Goal: Information Seeking & Learning: Compare options

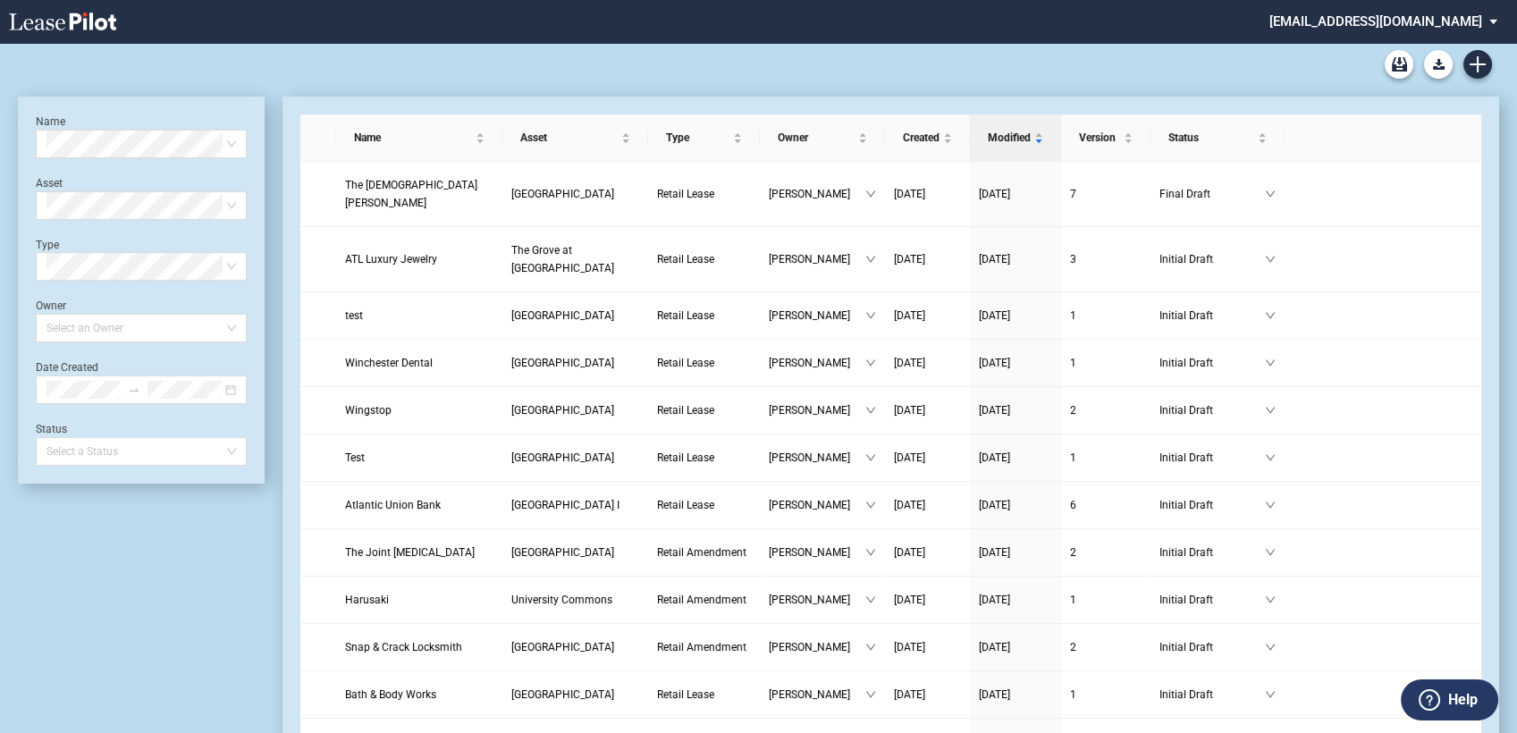
click at [419, 59] on div "Amendment Blank Form CASTO North Carolina Lease Blank CASTO Ohio Lease Blank CA…" at bounding box center [758, 64] width 1481 height 43
click at [1359, 193] on icon "edit" at bounding box center [1359, 194] width 10 height 10
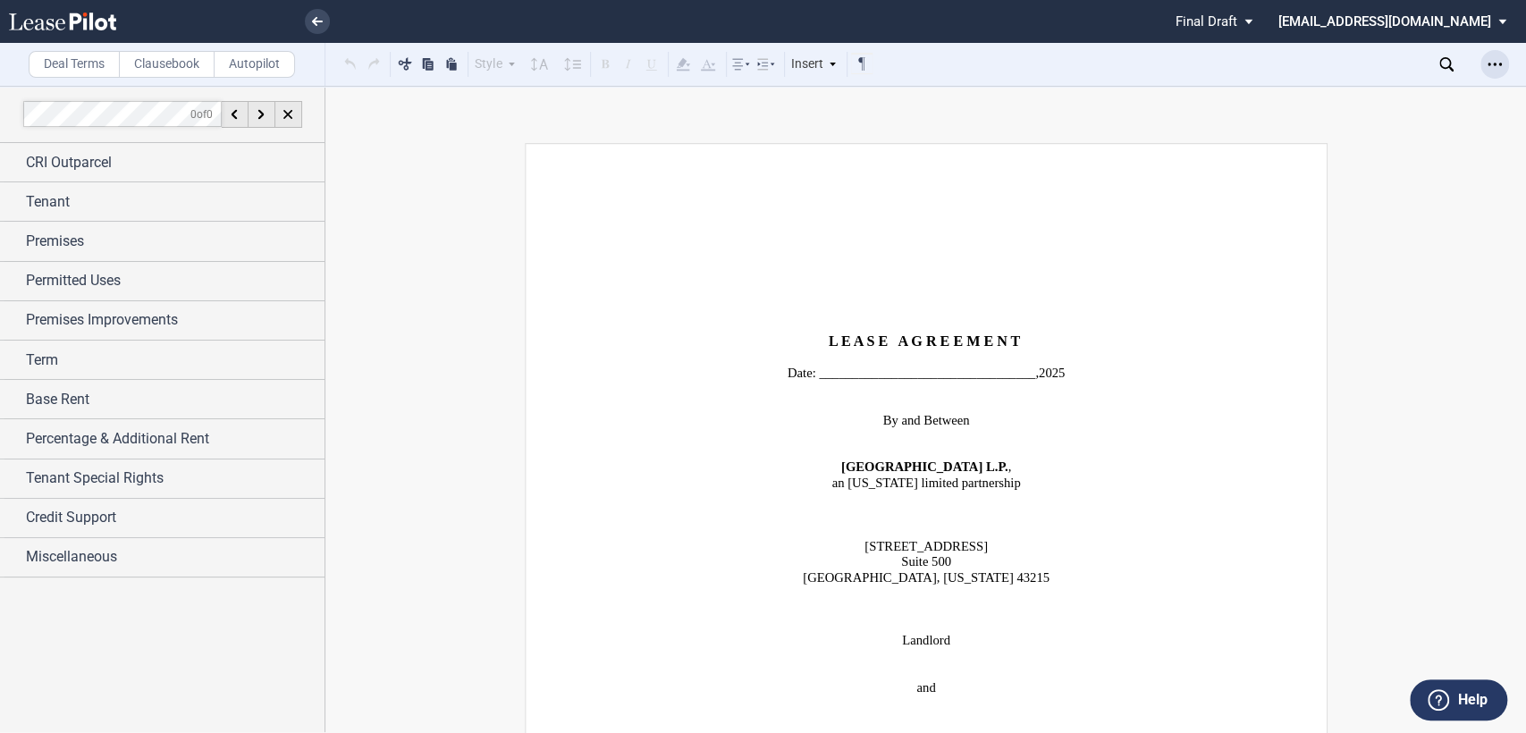
click at [1493, 59] on icon "Open Lease options menu" at bounding box center [1494, 64] width 14 height 14
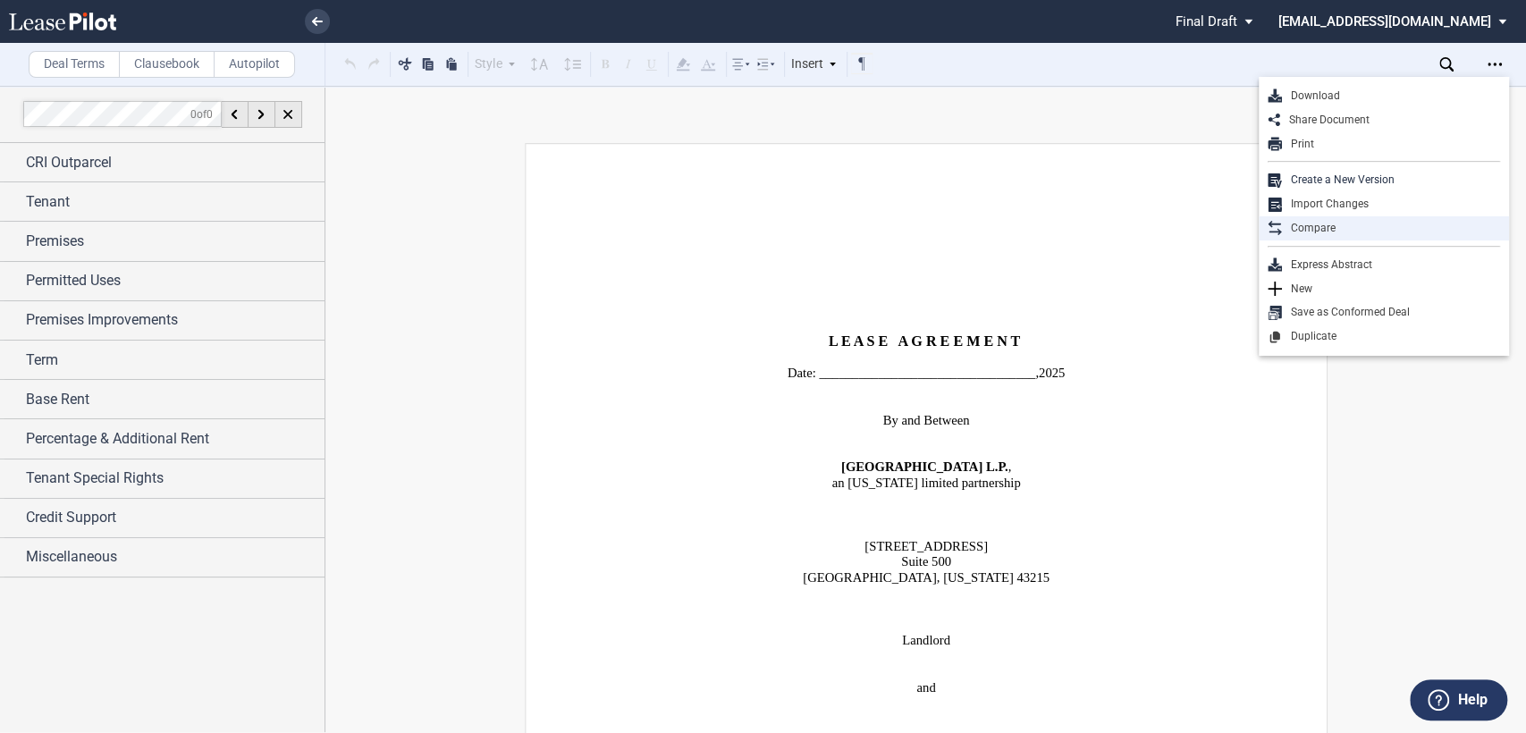
click at [1323, 223] on div "Compare" at bounding box center [1391, 228] width 218 height 15
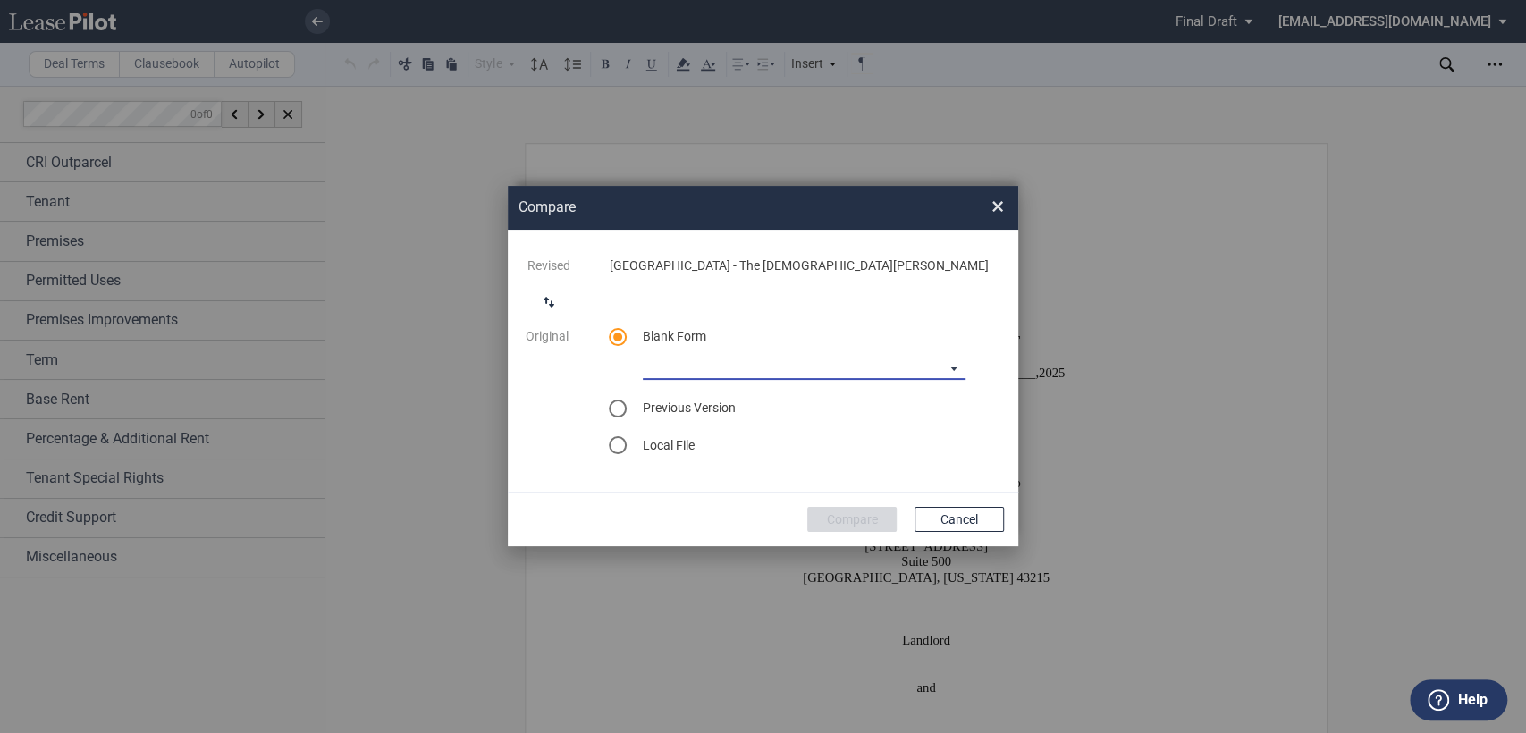
click at [951, 375] on md-select "[PERSON_NAME] [US_STATE] Lease Blank [PERSON_NAME] [US_STATE] Lease Blank [PERS…" at bounding box center [804, 366] width 323 height 27
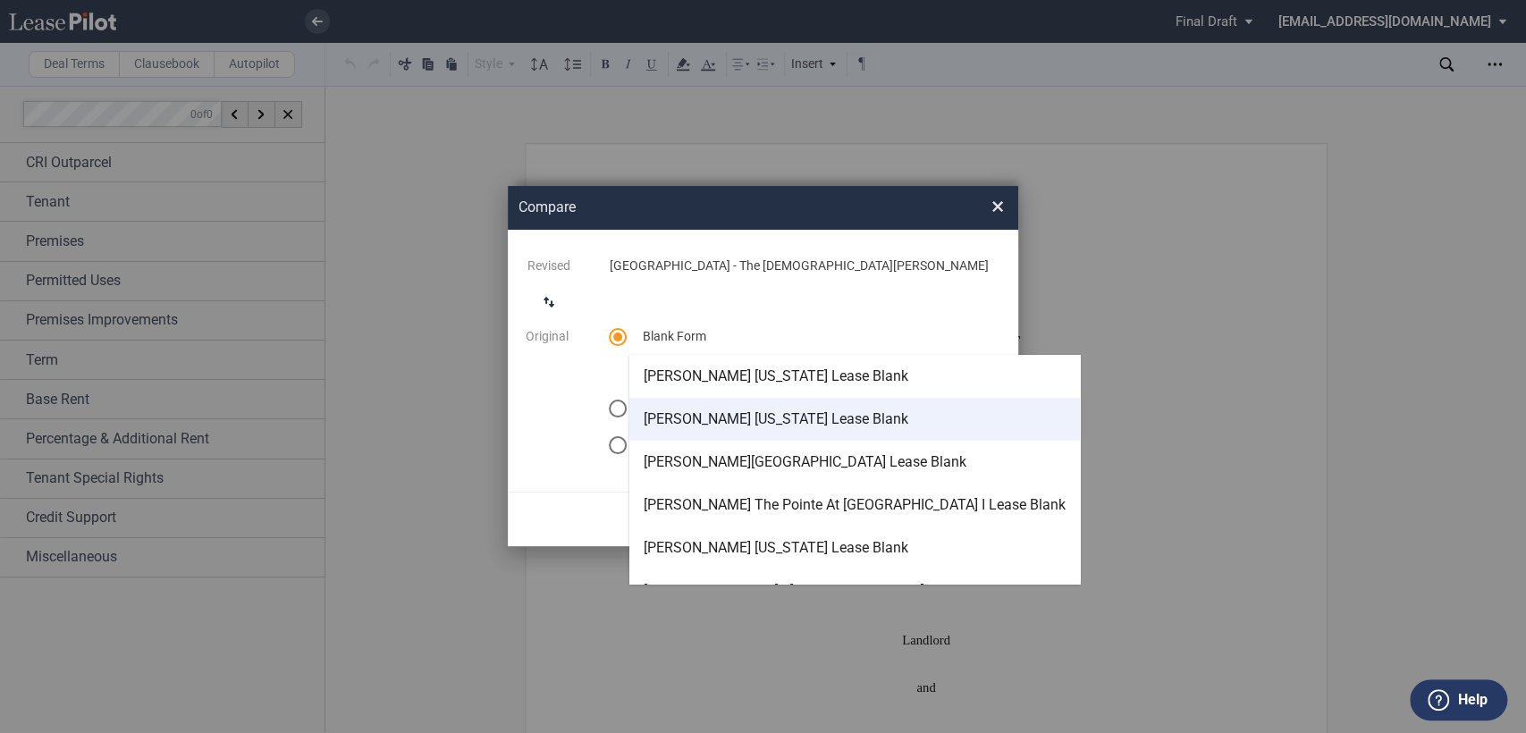
click at [801, 419] on div "[PERSON_NAME] [US_STATE] Lease Blank" at bounding box center [775, 419] width 265 height 20
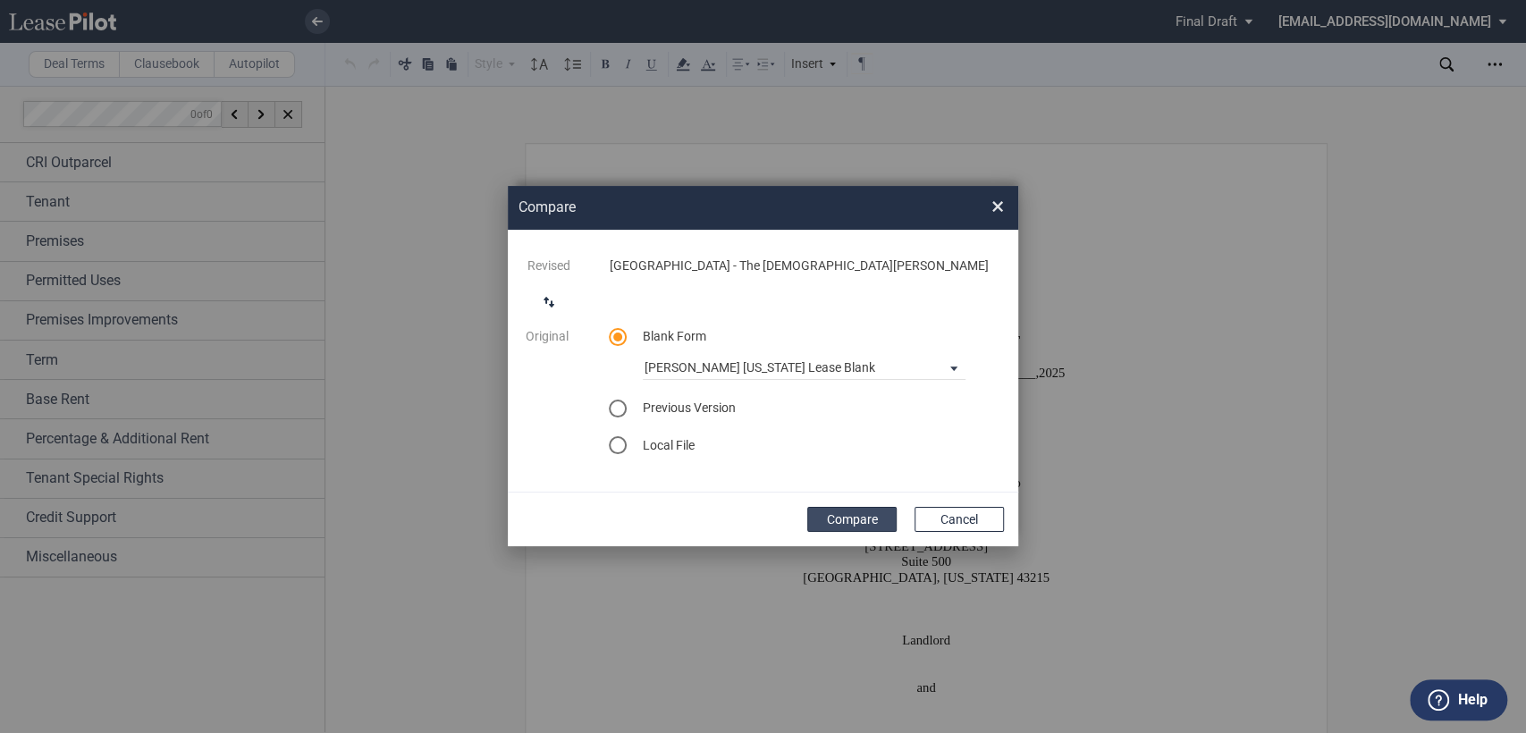
click at [844, 531] on button "Compare" at bounding box center [851, 519] width 89 height 25
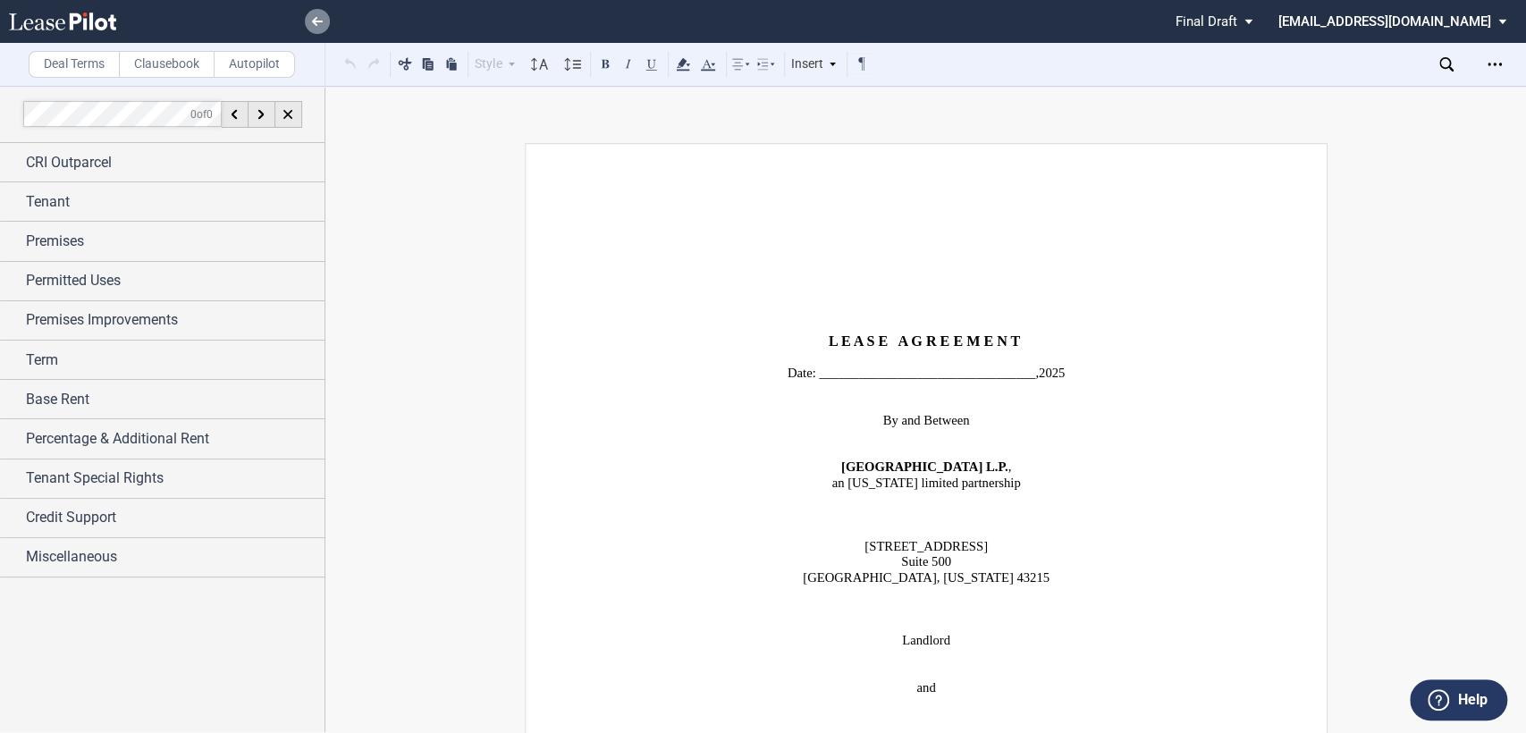
click at [312, 22] on icon at bounding box center [317, 21] width 11 height 9
